Goal: Task Accomplishment & Management: Manage account settings

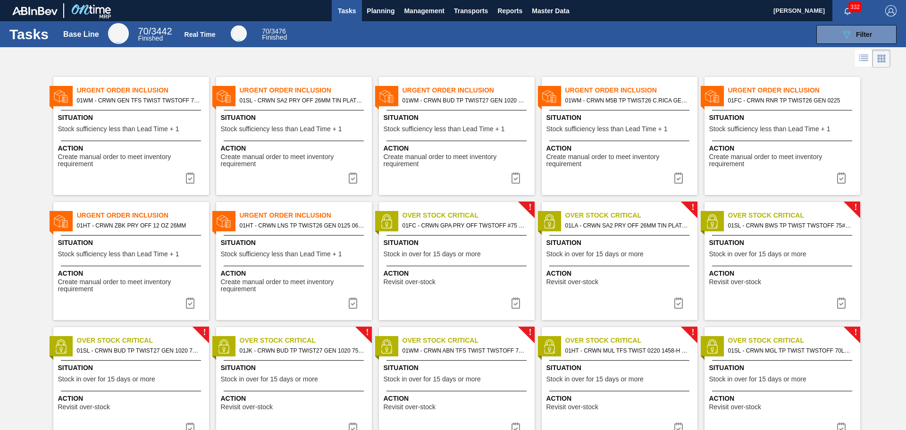
click at [884, 60] on icon at bounding box center [881, 58] width 11 height 11
click at [863, 56] on icon at bounding box center [863, 57] width 11 height 11
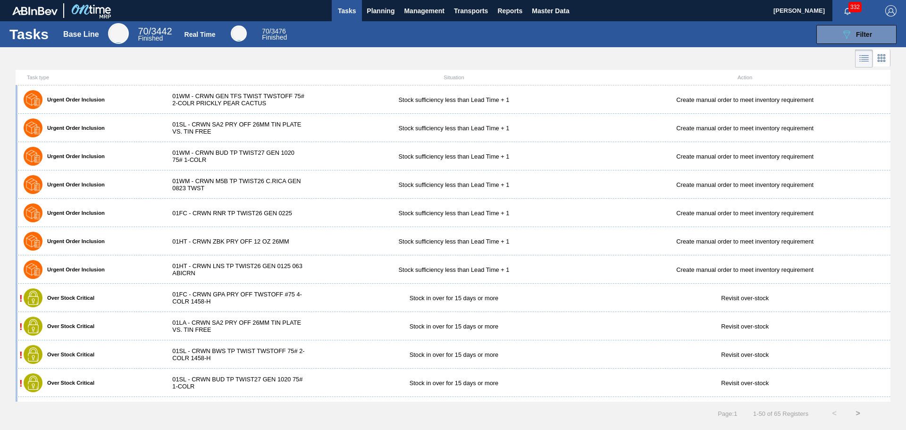
click at [863, 56] on icon at bounding box center [863, 58] width 11 height 11
click at [885, 60] on icon at bounding box center [881, 57] width 11 height 11
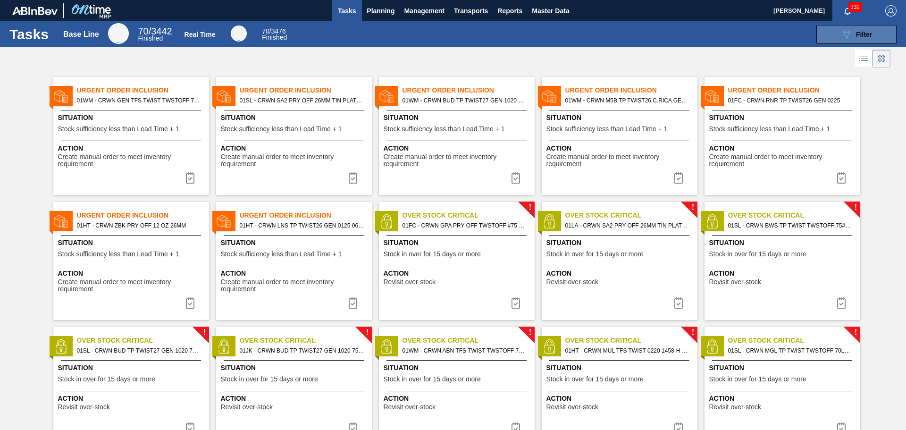
click at [862, 31] on span "Filter" at bounding box center [864, 35] width 16 height 8
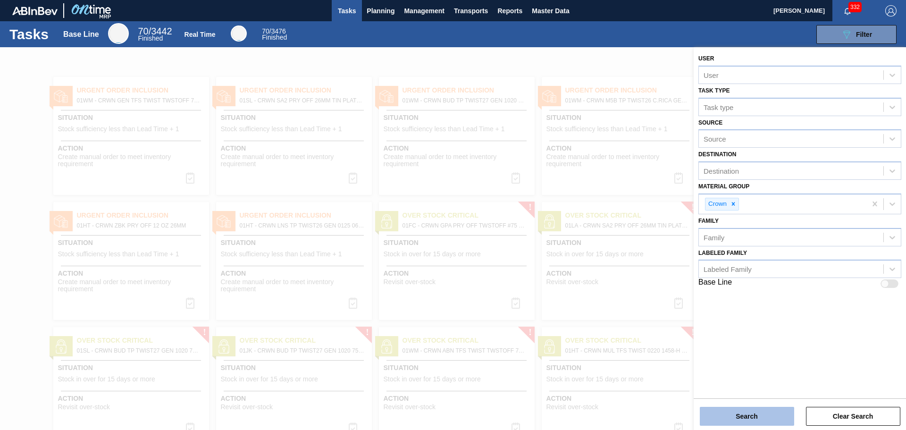
click at [759, 411] on button "Search" at bounding box center [747, 416] width 94 height 19
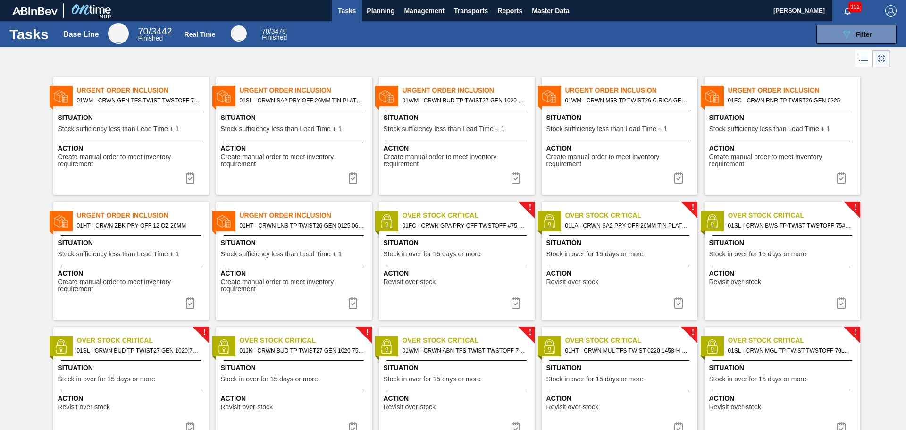
click at [136, 157] on span "Create manual order to meet inventory requirement" at bounding box center [132, 160] width 149 height 15
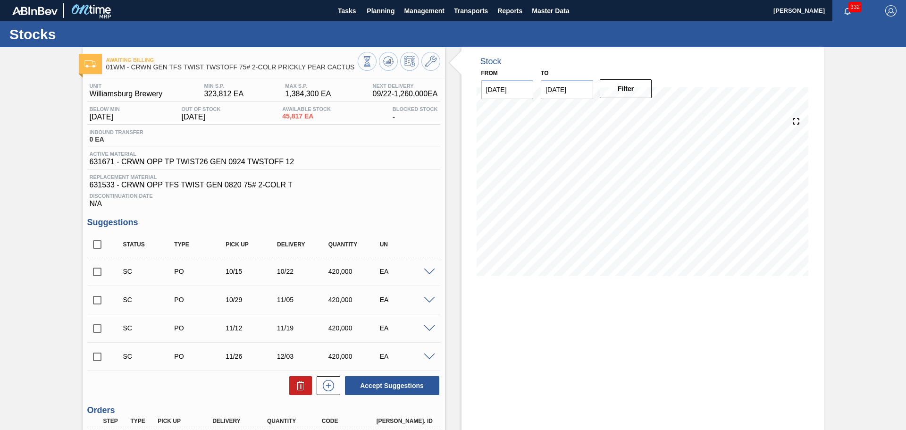
click at [562, 93] on input "[DATE]" at bounding box center [567, 89] width 52 height 19
click at [643, 111] on button "Next Month" at bounding box center [646, 112] width 7 height 7
click at [627, 152] on div "10" at bounding box center [628, 157] width 13 height 13
type input "[DATE]"
click at [627, 92] on button "Filter" at bounding box center [626, 88] width 52 height 19
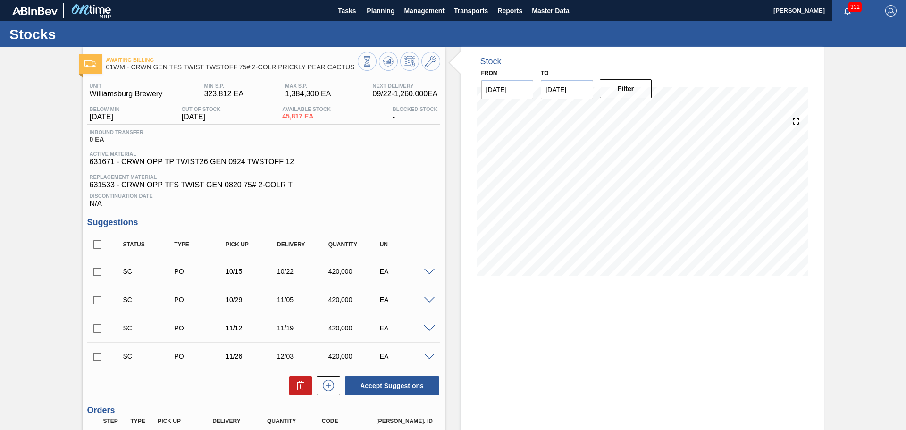
click at [844, 10] on icon "button" at bounding box center [848, 12] width 8 height 8
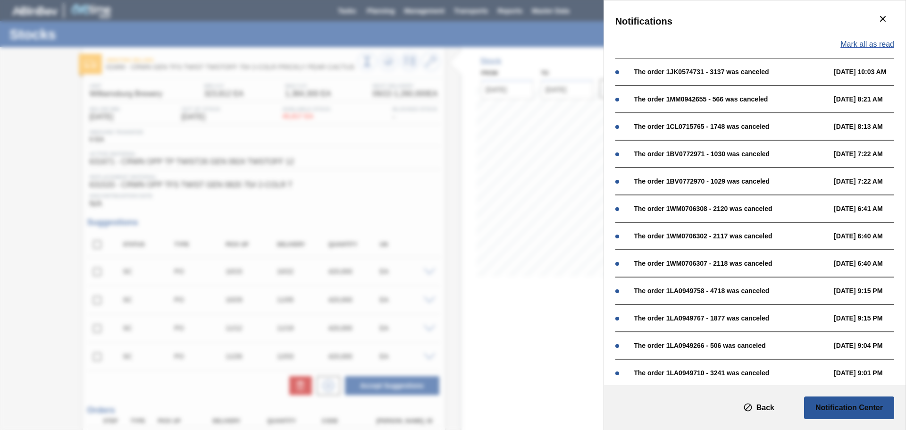
click at [859, 41] on span "Mark all as read" at bounding box center [867, 44] width 54 height 8
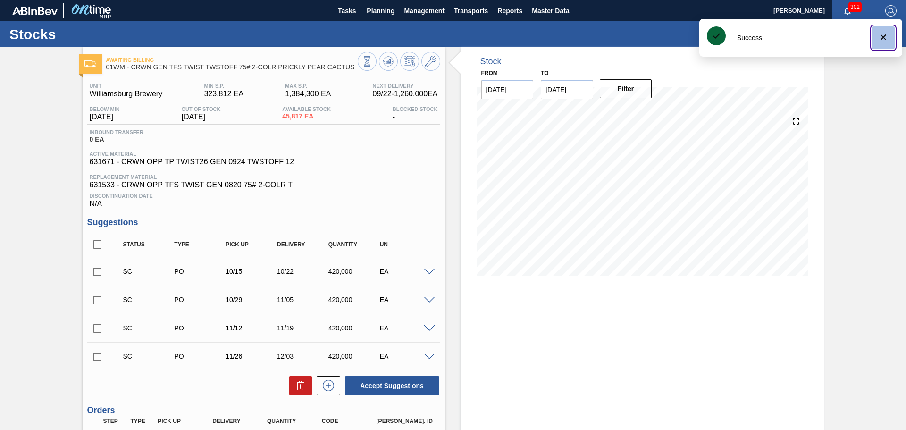
click at [882, 43] on span "botão de ícone" at bounding box center [883, 37] width 11 height 11
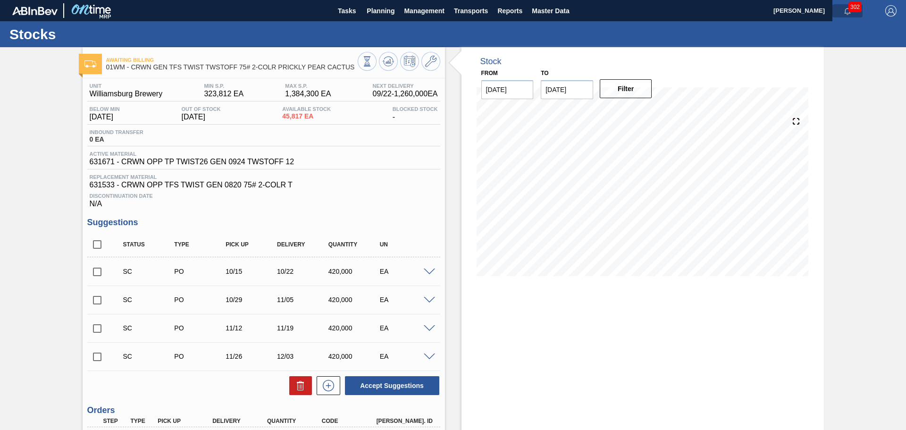
click at [849, 13] on icon "button" at bounding box center [847, 11] width 6 height 7
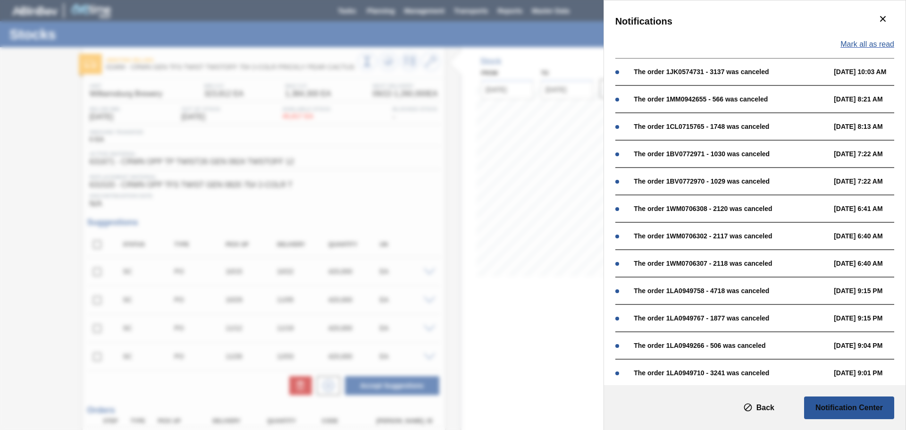
click at [848, 41] on span "Mark all as read" at bounding box center [867, 44] width 54 height 8
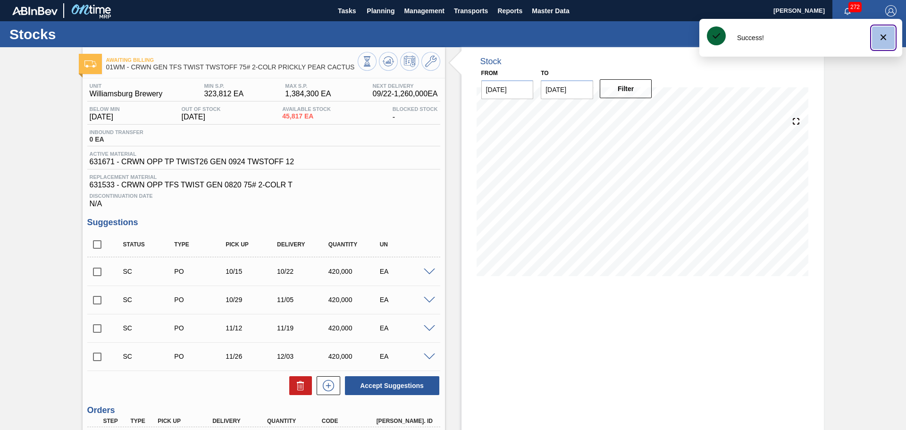
click at [884, 35] on icon "botão de ícone" at bounding box center [883, 37] width 11 height 11
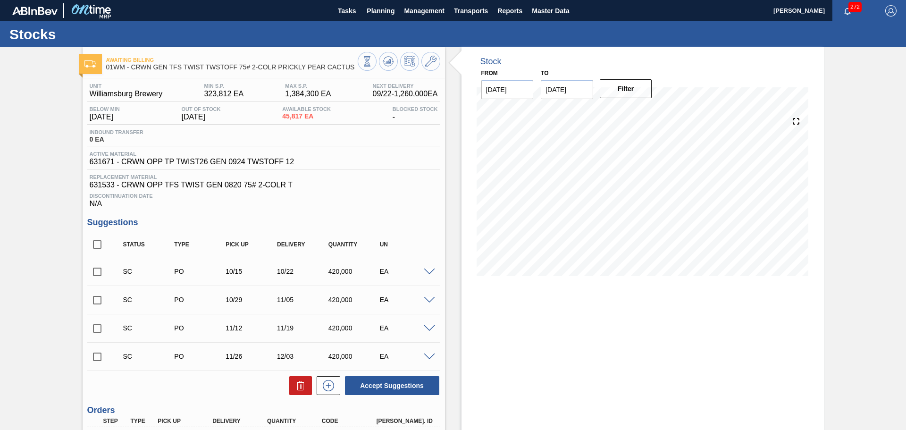
click at [847, 14] on icon "button" at bounding box center [848, 12] width 8 height 8
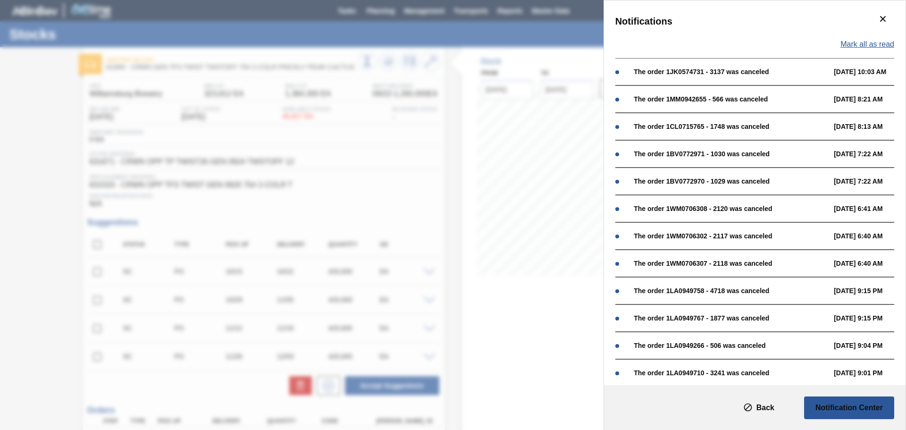
click at [855, 43] on span "Mark all as read" at bounding box center [867, 44] width 54 height 8
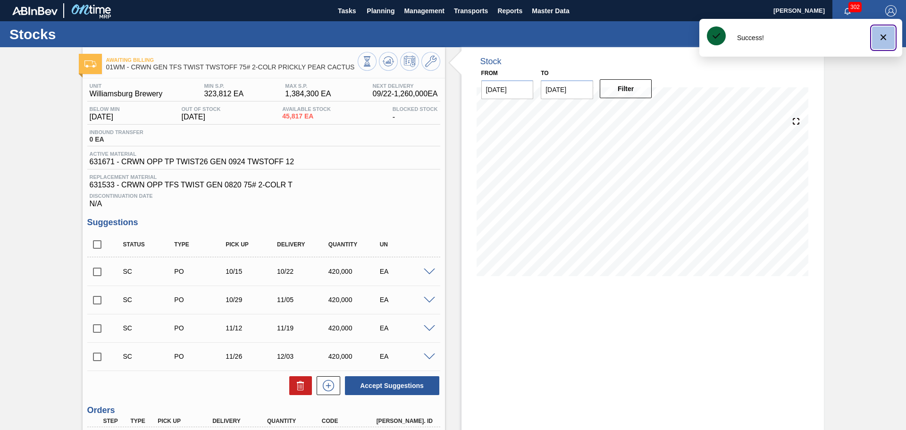
click at [878, 41] on icon "botão de ícone" at bounding box center [883, 37] width 11 height 11
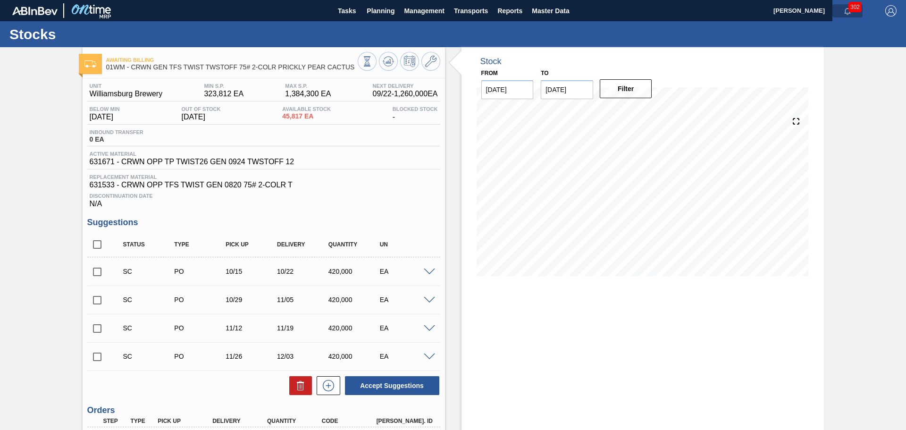
click at [851, 16] on button "button" at bounding box center [847, 10] width 30 height 13
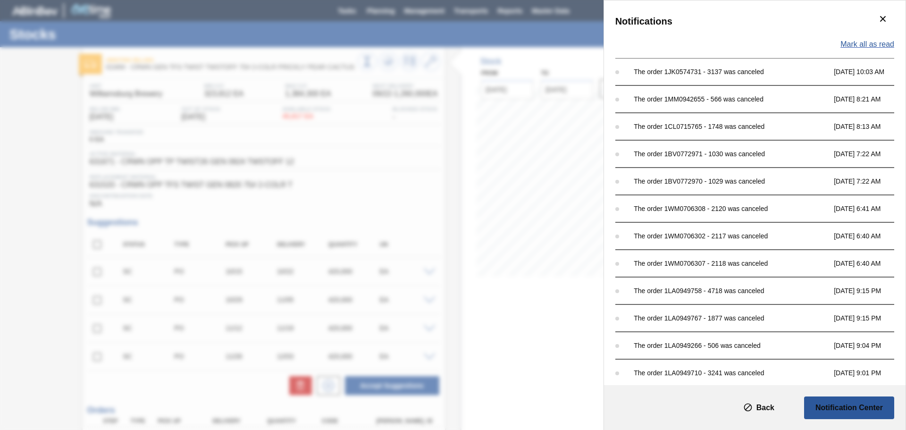
click at [852, 41] on span "Mark all as read" at bounding box center [867, 44] width 54 height 8
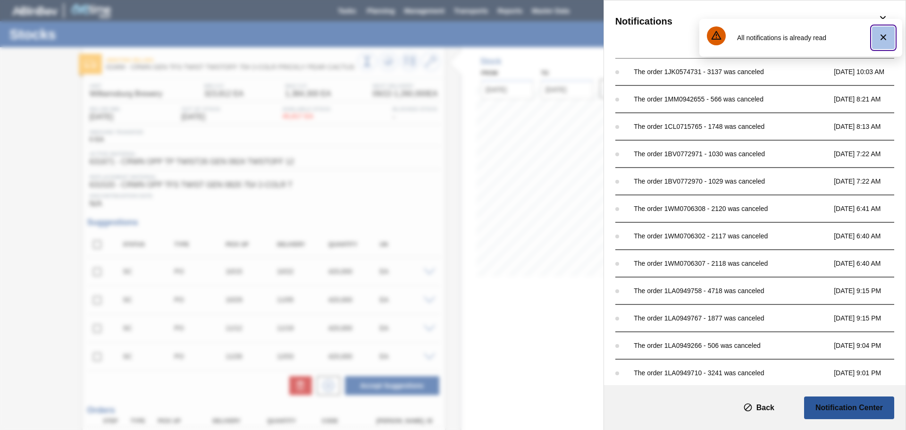
click at [887, 38] on icon "botão de ícone" at bounding box center [883, 37] width 11 height 11
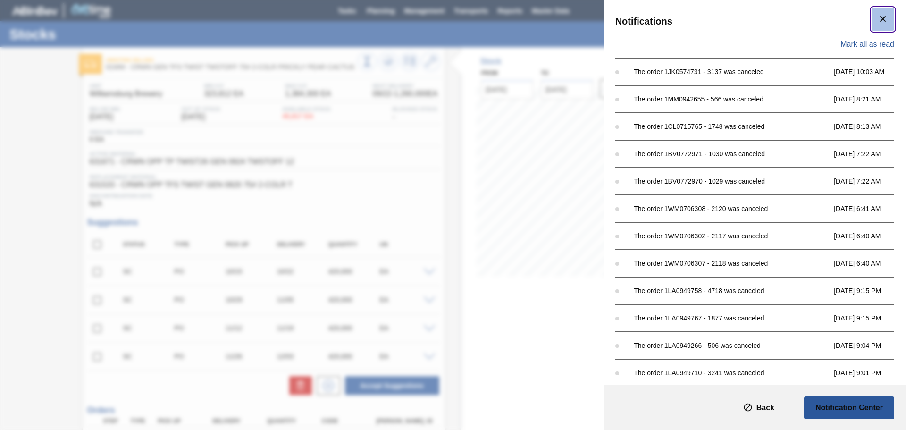
click at [878, 23] on icon "botão de ícone" at bounding box center [882, 18] width 11 height 11
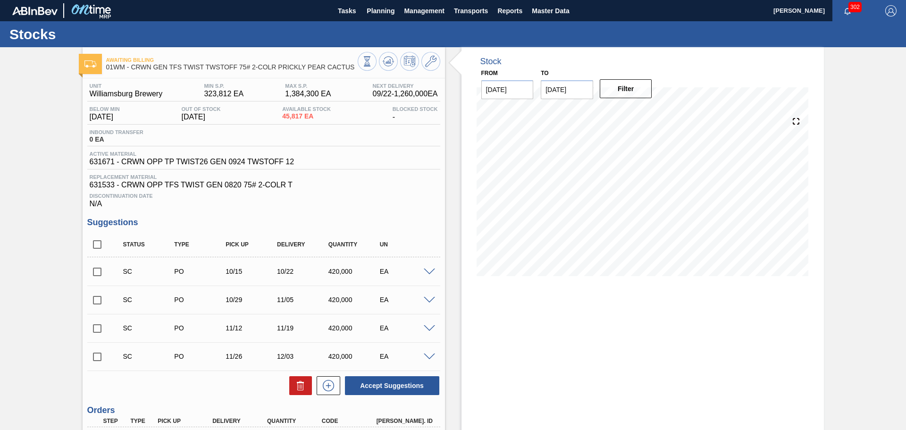
click at [804, 11] on span "[PERSON_NAME]" at bounding box center [798, 10] width 51 height 21
click at [348, 11] on span "Tasks" at bounding box center [346, 10] width 21 height 11
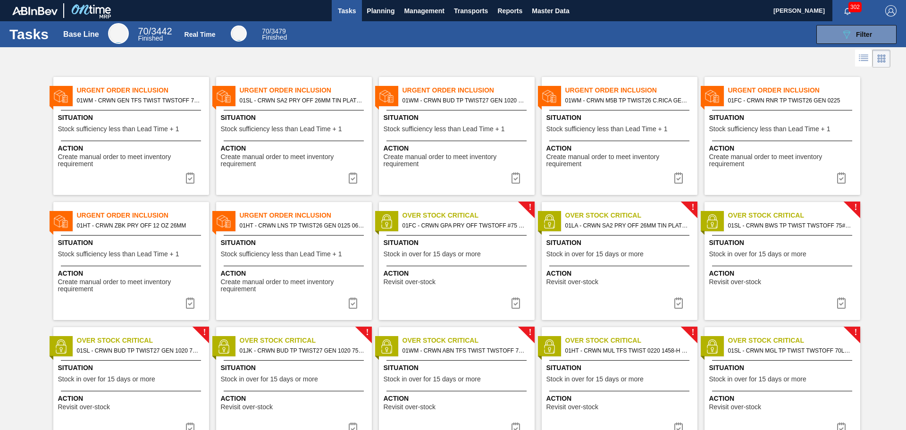
click at [432, 160] on span "Create manual order to meet inventory requirement" at bounding box center [458, 160] width 149 height 15
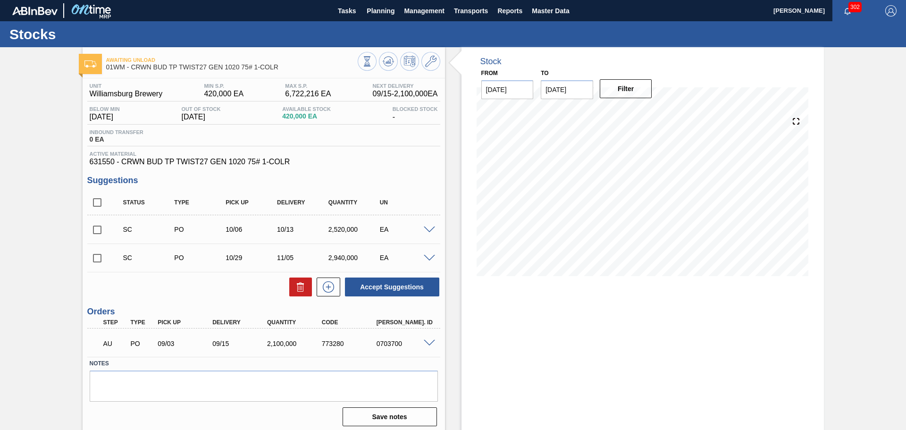
click at [559, 96] on input "[DATE]" at bounding box center [567, 89] width 52 height 19
click at [626, 186] on div "24" at bounding box center [628, 188] width 13 height 13
type input "[DATE]"
click at [623, 95] on button "Filter" at bounding box center [626, 88] width 52 height 19
click at [342, 15] on span "Tasks" at bounding box center [346, 10] width 21 height 11
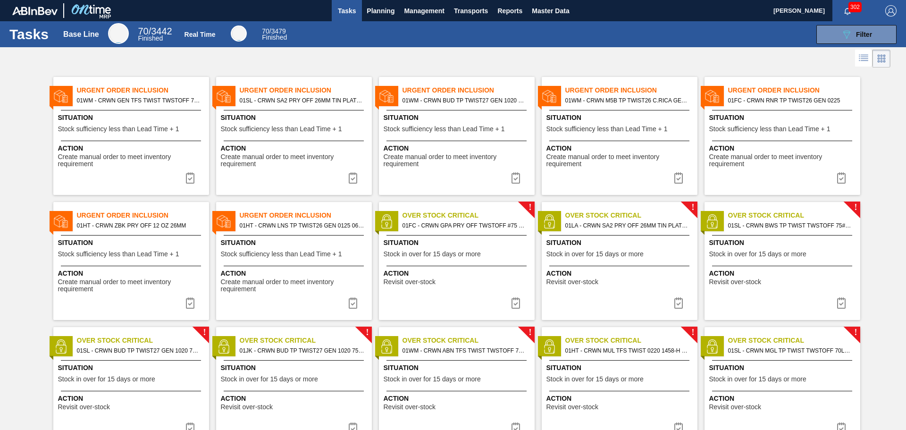
click at [589, 162] on span "Create manual order to meet inventory requirement" at bounding box center [620, 160] width 149 height 15
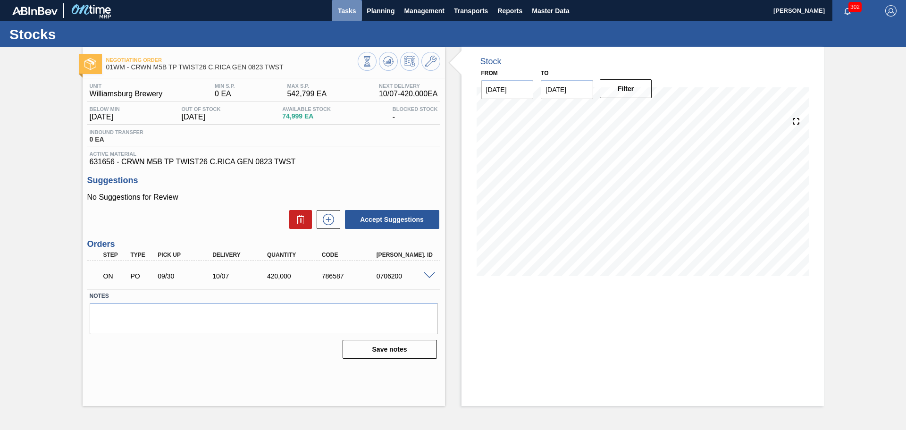
click at [347, 17] on button "Tasks" at bounding box center [347, 10] width 30 height 21
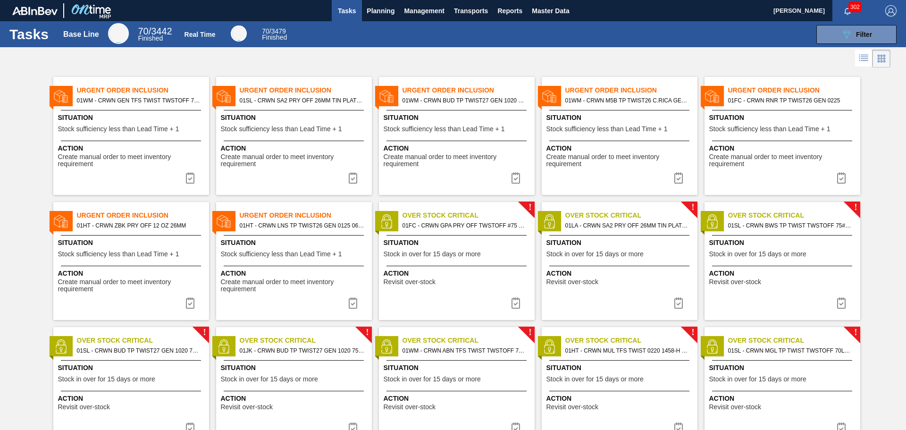
click at [750, 173] on div "Urgent Order Inclusion 01FC - CRWN RNR TP TWIST26 GEN 0225 Situation Stock suff…" at bounding box center [782, 136] width 156 height 118
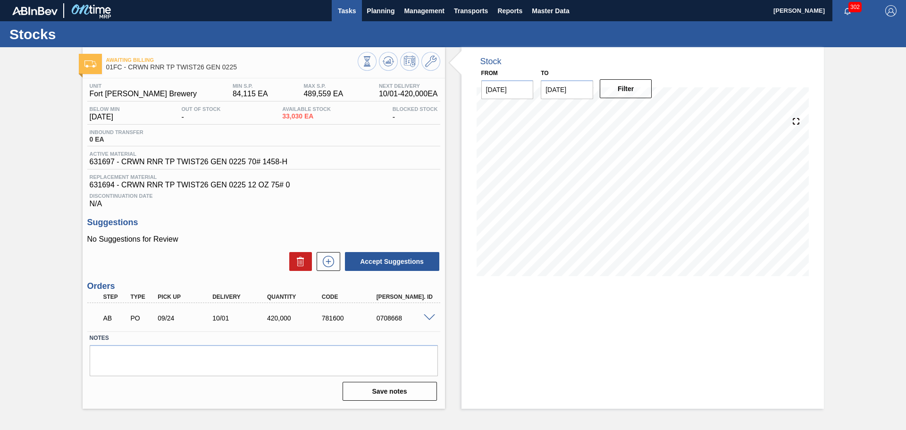
click at [346, 16] on span "Tasks" at bounding box center [346, 10] width 21 height 11
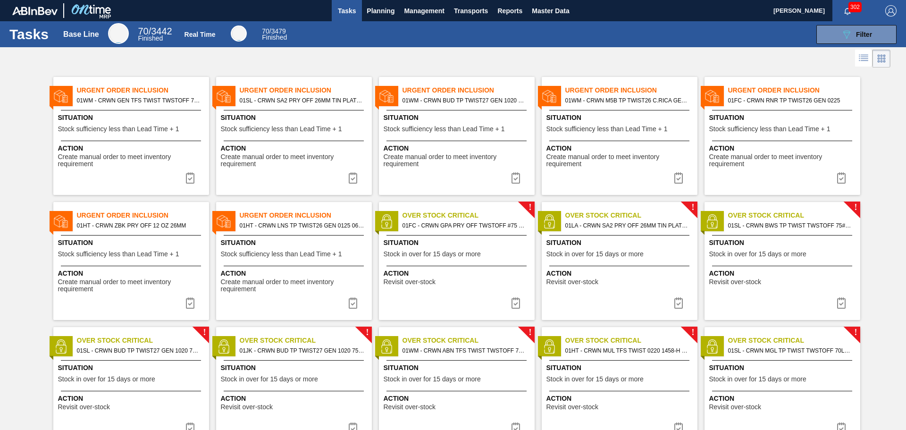
click at [130, 270] on span "Action" at bounding box center [132, 273] width 149 height 10
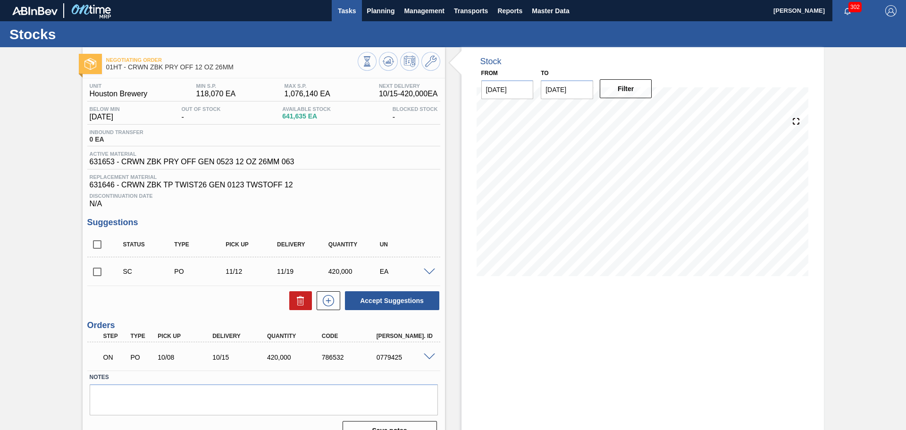
click at [347, 12] on span "Tasks" at bounding box center [346, 10] width 21 height 11
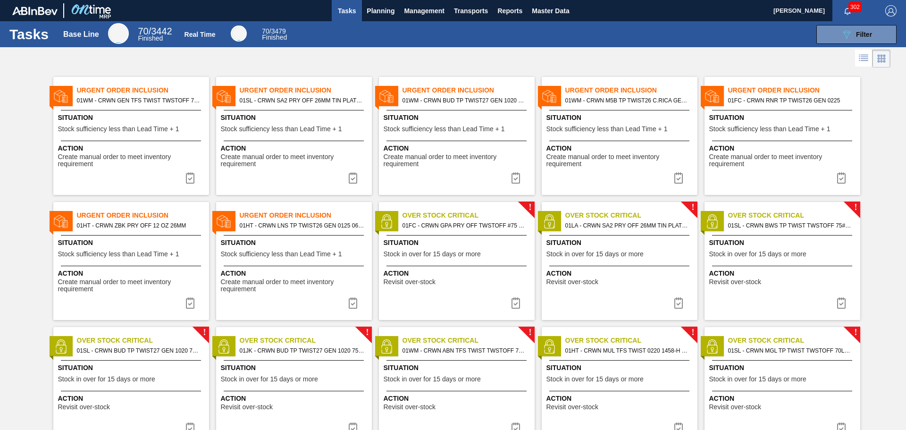
click at [282, 306] on div "Urgent Order Inclusion 01HT - CRWN LNS TP TWIST26 GEN 0125 063 ABICRN Situation…" at bounding box center [294, 261] width 156 height 118
